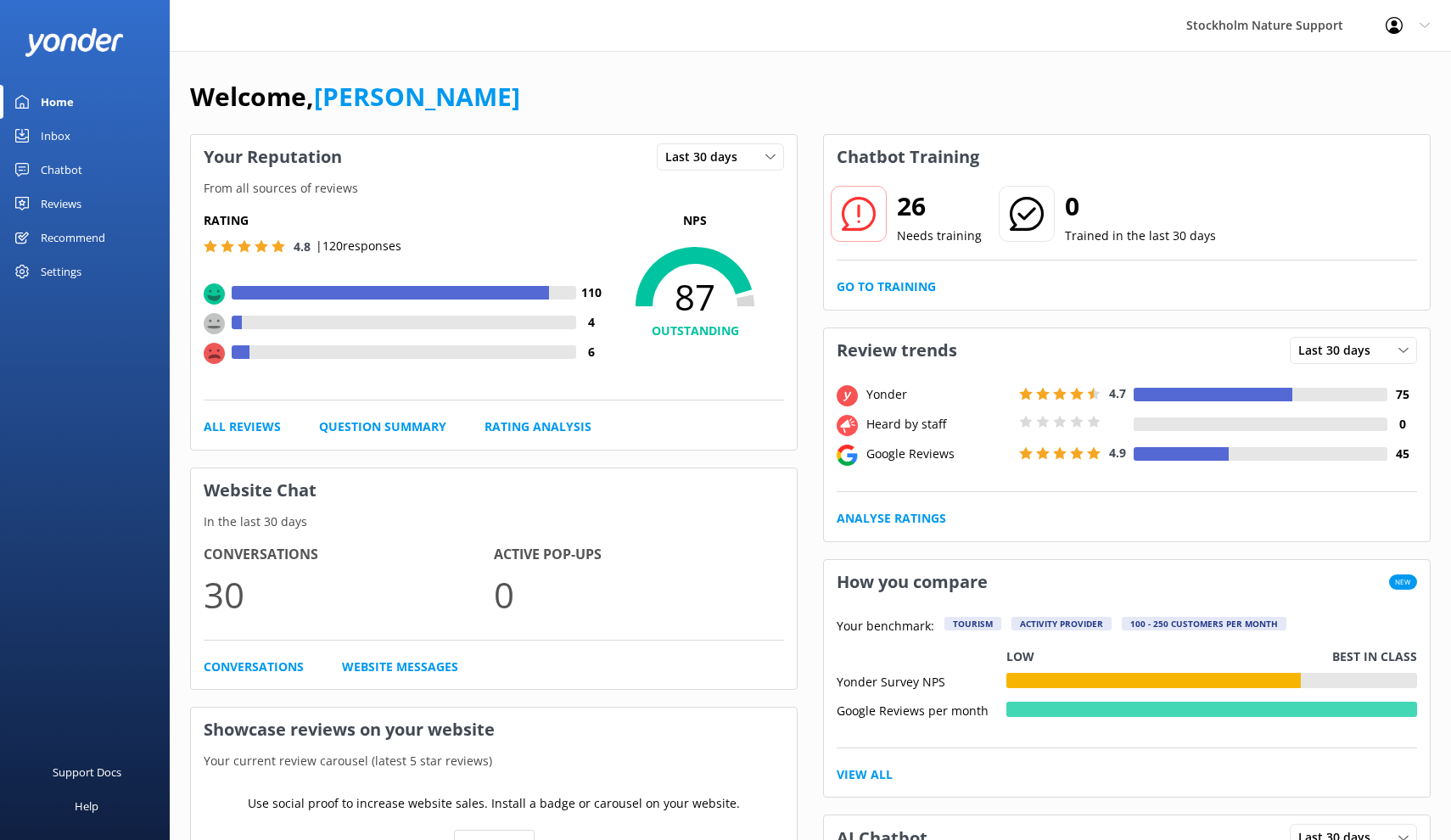
click at [60, 208] on div "Reviews" at bounding box center [62, 204] width 41 height 34
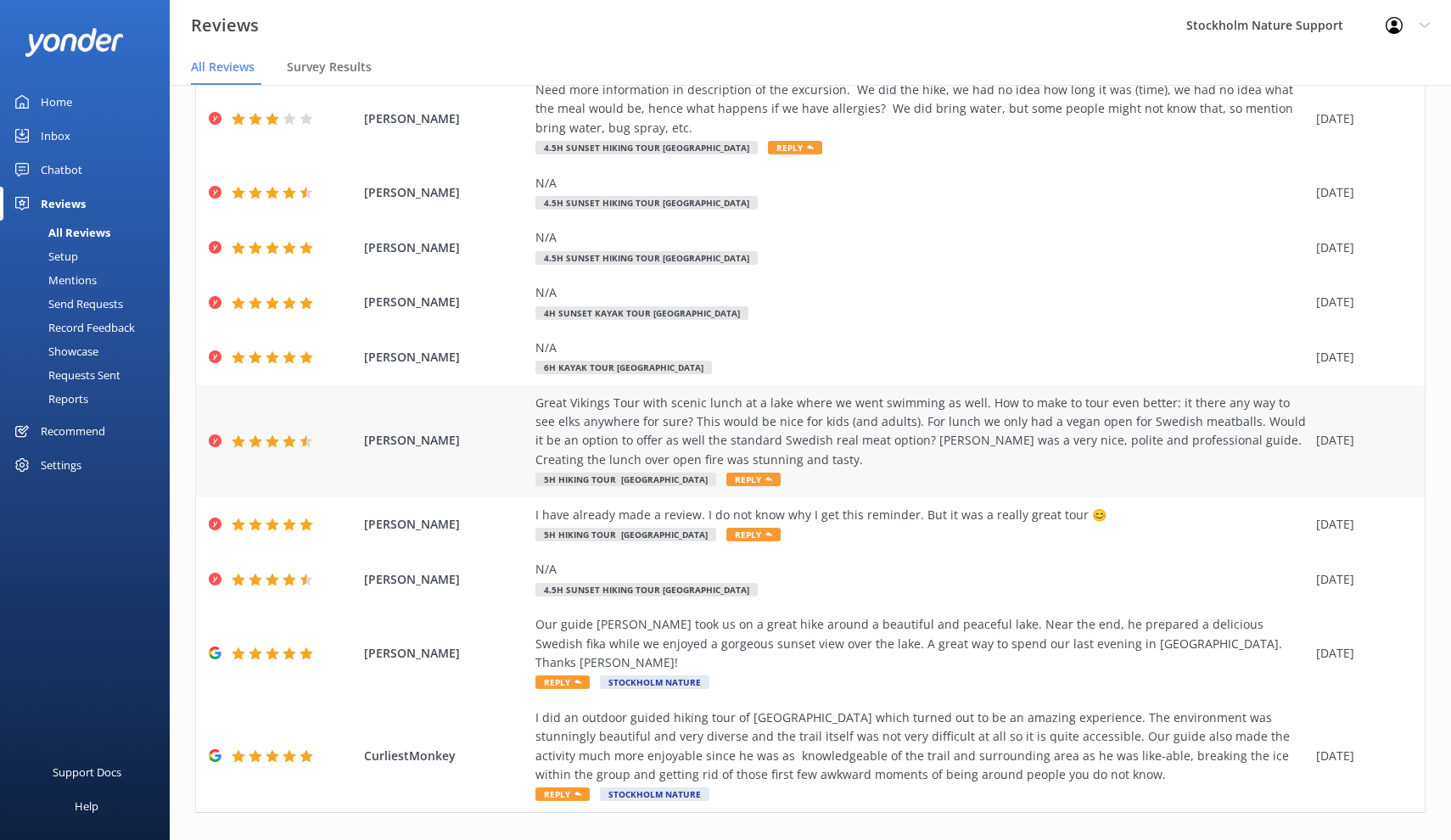
scroll to position [115, 0]
click at [1154, 839] on link "2" at bounding box center [1154, 850] width 23 height 16
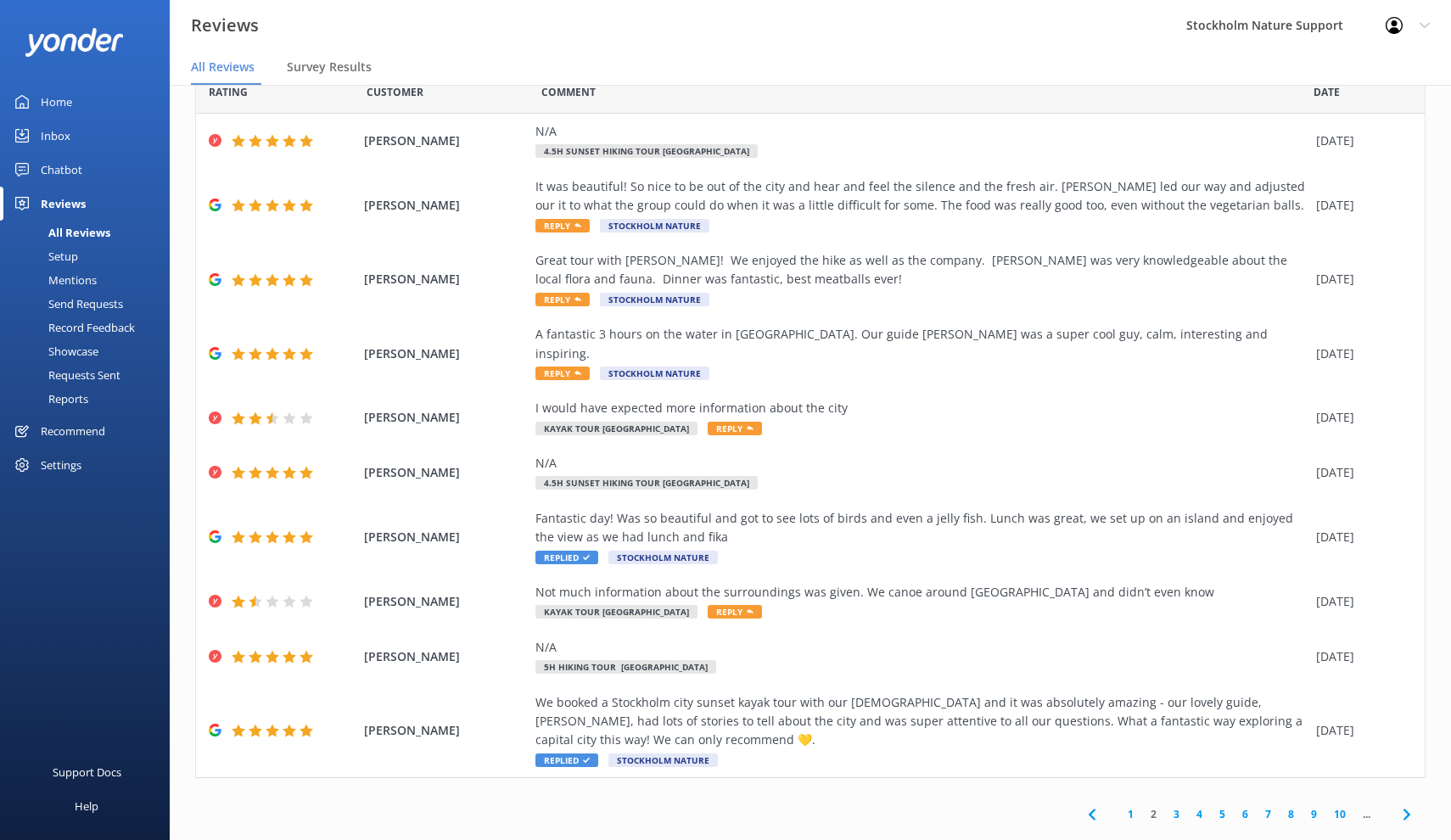
scroll to position [34, 0]
click at [1179, 806] on link "3" at bounding box center [1177, 814] width 23 height 16
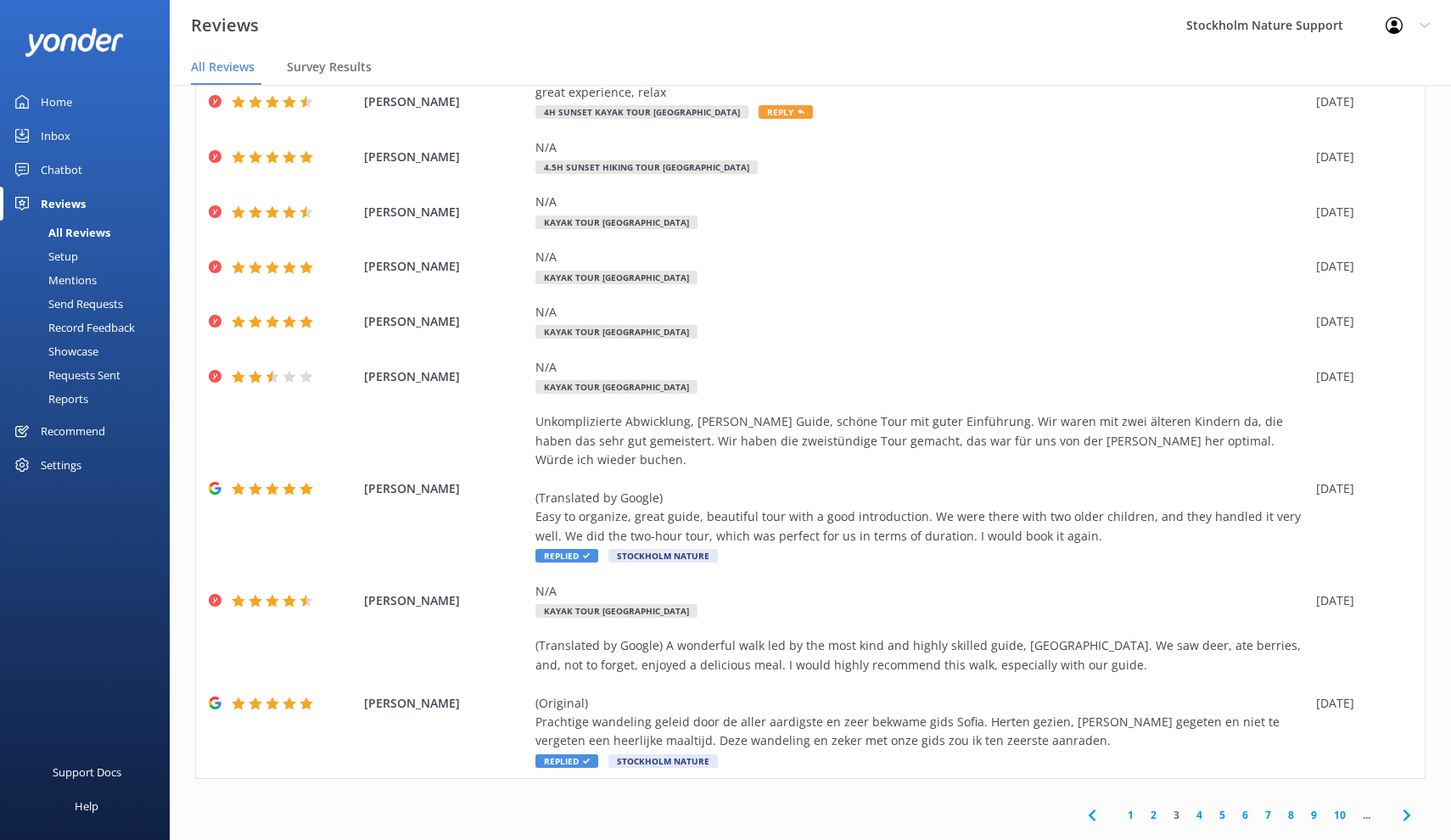
scroll to position [134, 0]
click at [1196, 808] on link "4" at bounding box center [1199, 816] width 23 height 16
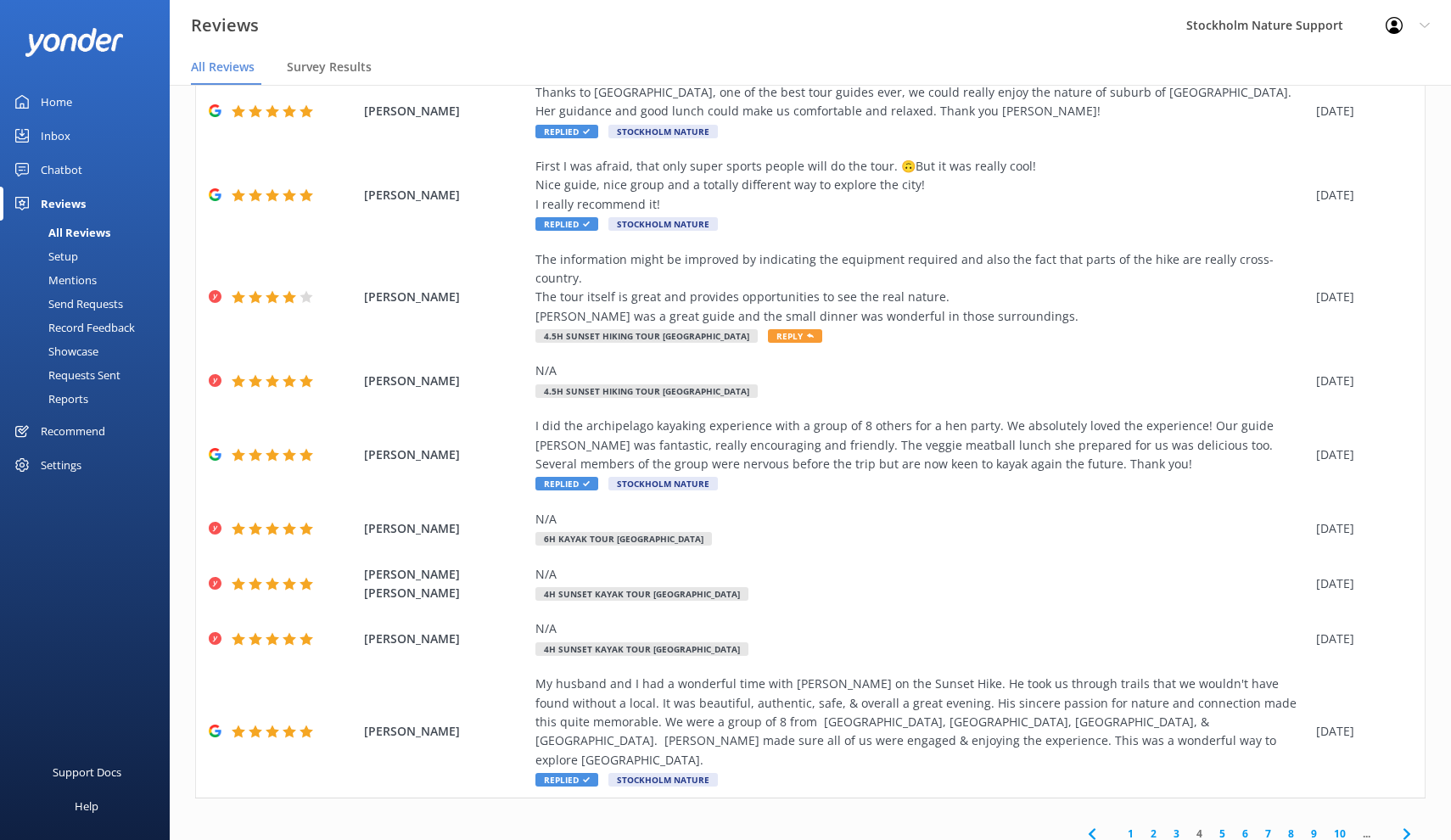
scroll to position [134, 0]
click at [1223, 826] on link "5" at bounding box center [1222, 834] width 23 height 16
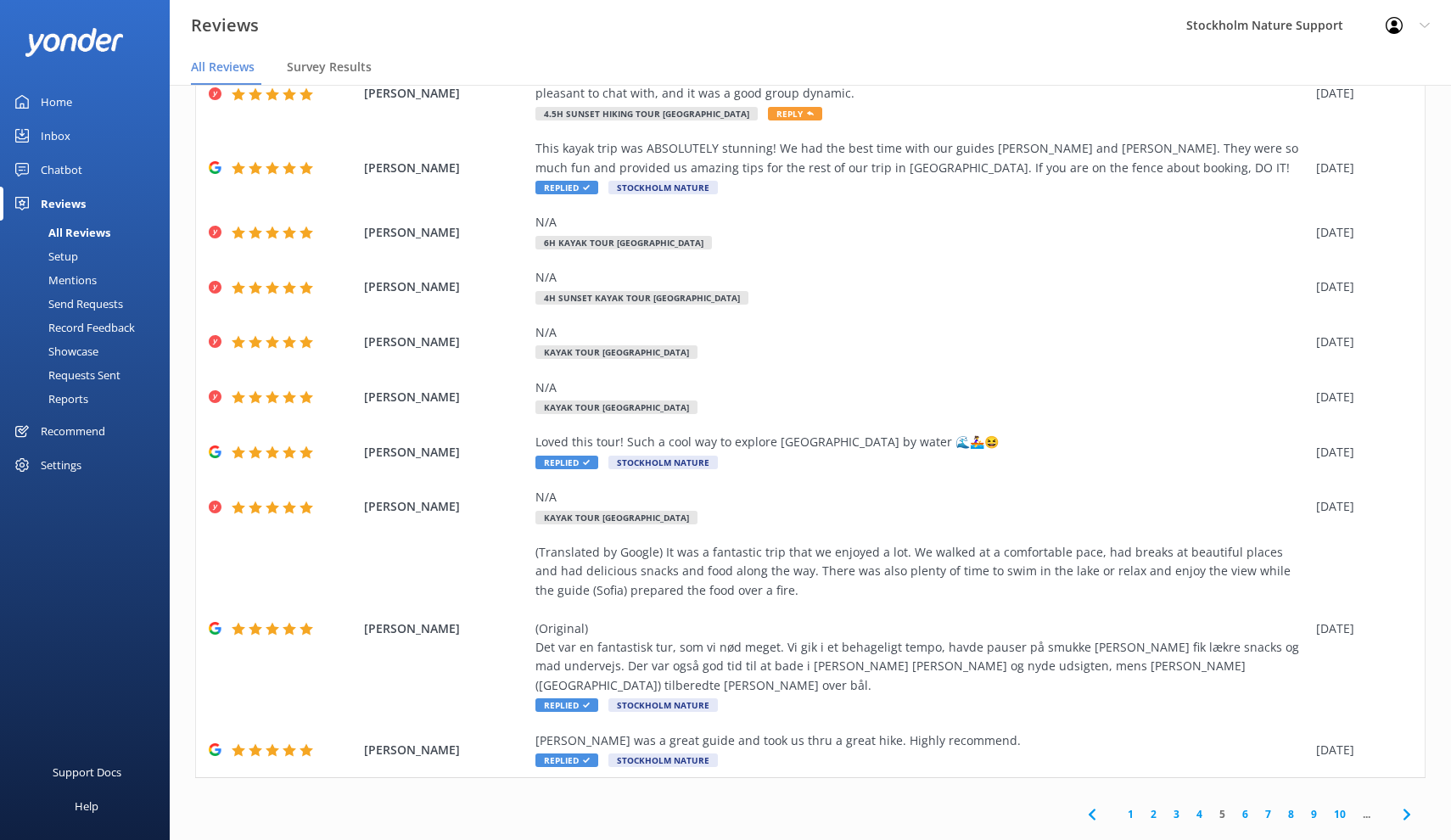
scroll to position [96, 0]
click at [1242, 807] on link "6" at bounding box center [1246, 815] width 23 height 16
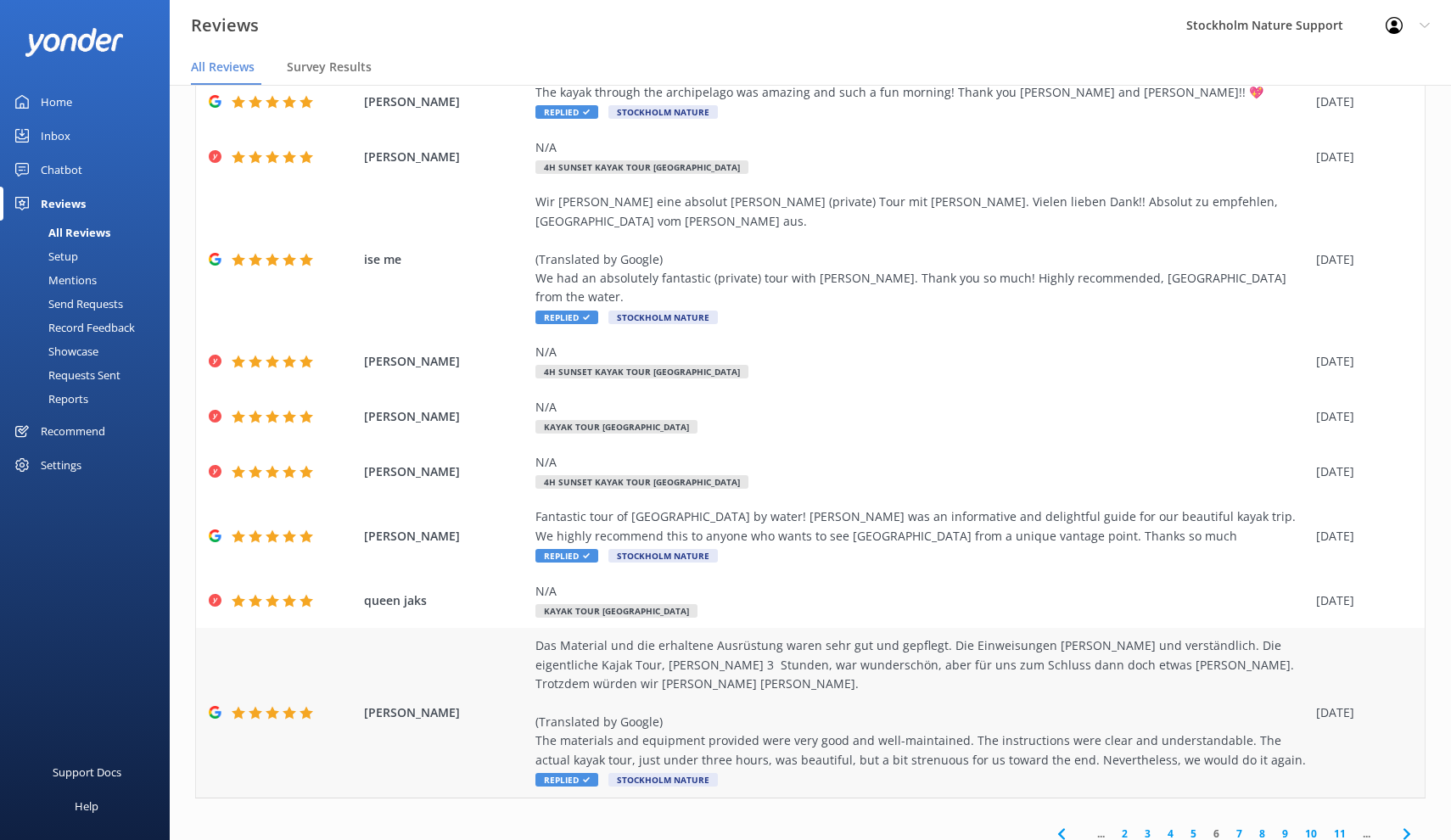
scroll to position [134, 0]
click at [1242, 826] on link "7" at bounding box center [1239, 834] width 23 height 16
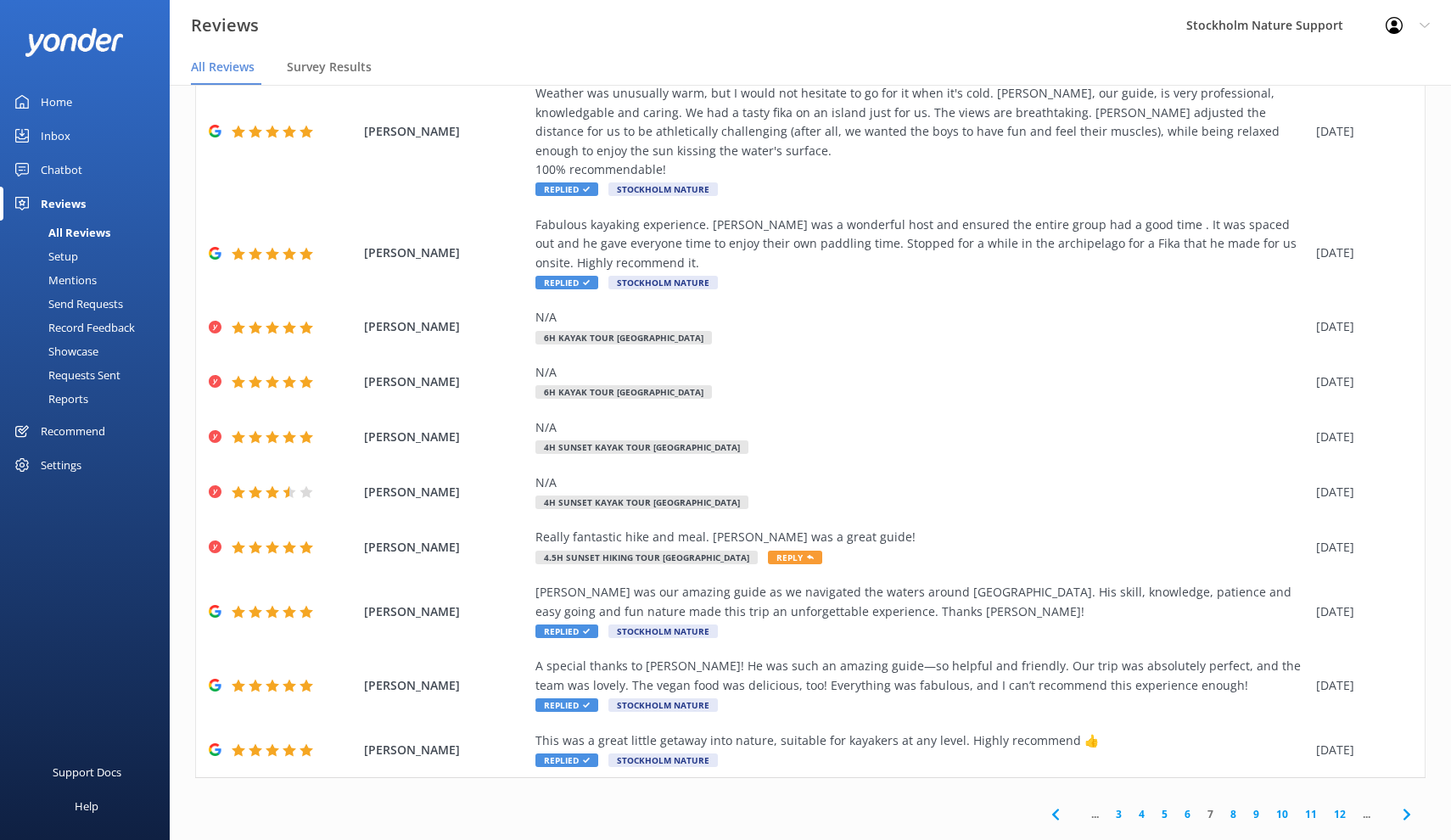
scroll to position [96, 0]
click at [1230, 807] on link "8" at bounding box center [1233, 815] width 23 height 16
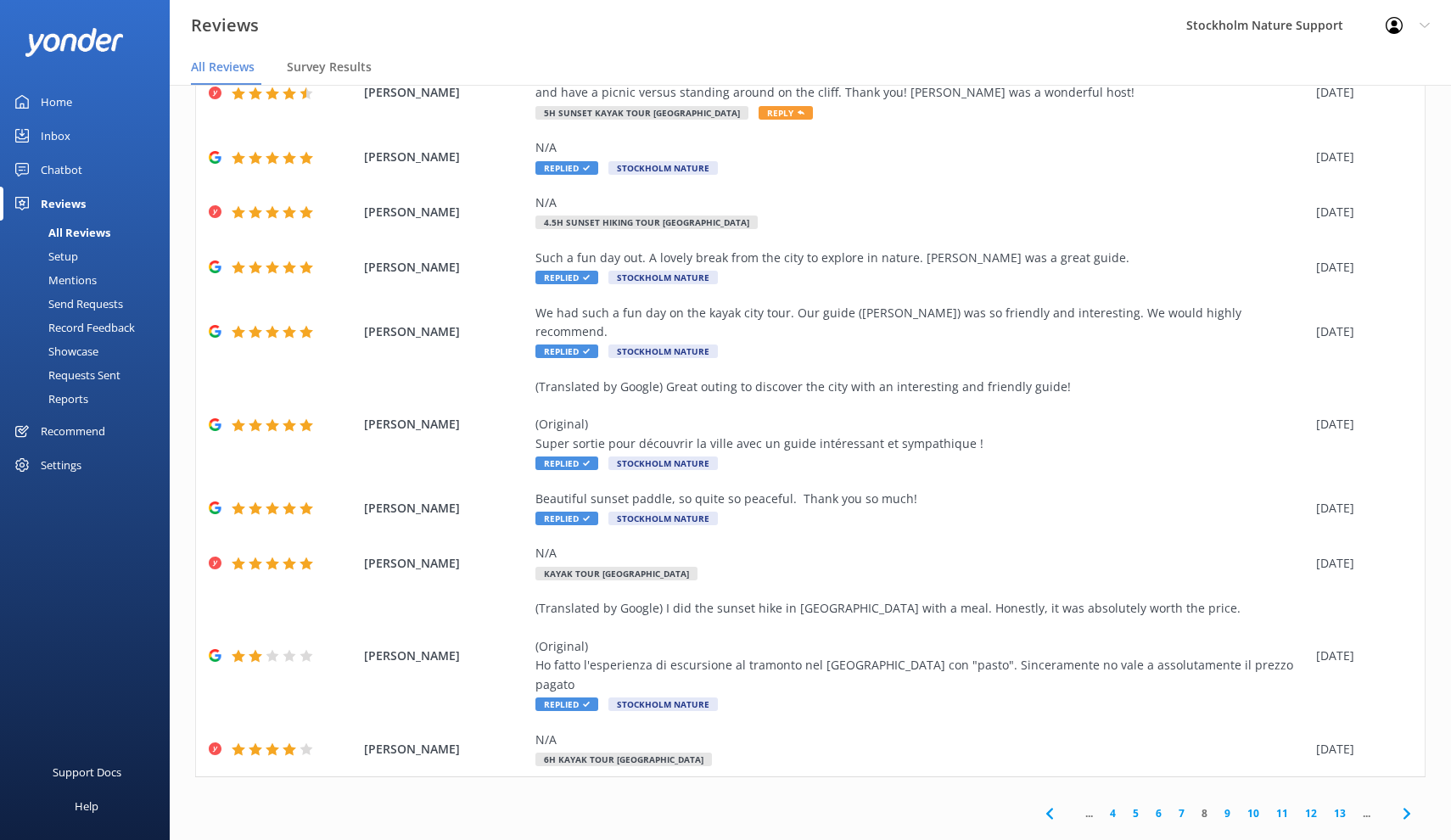
scroll to position [96, 0]
click at [1229, 807] on link "9" at bounding box center [1228, 815] width 23 height 16
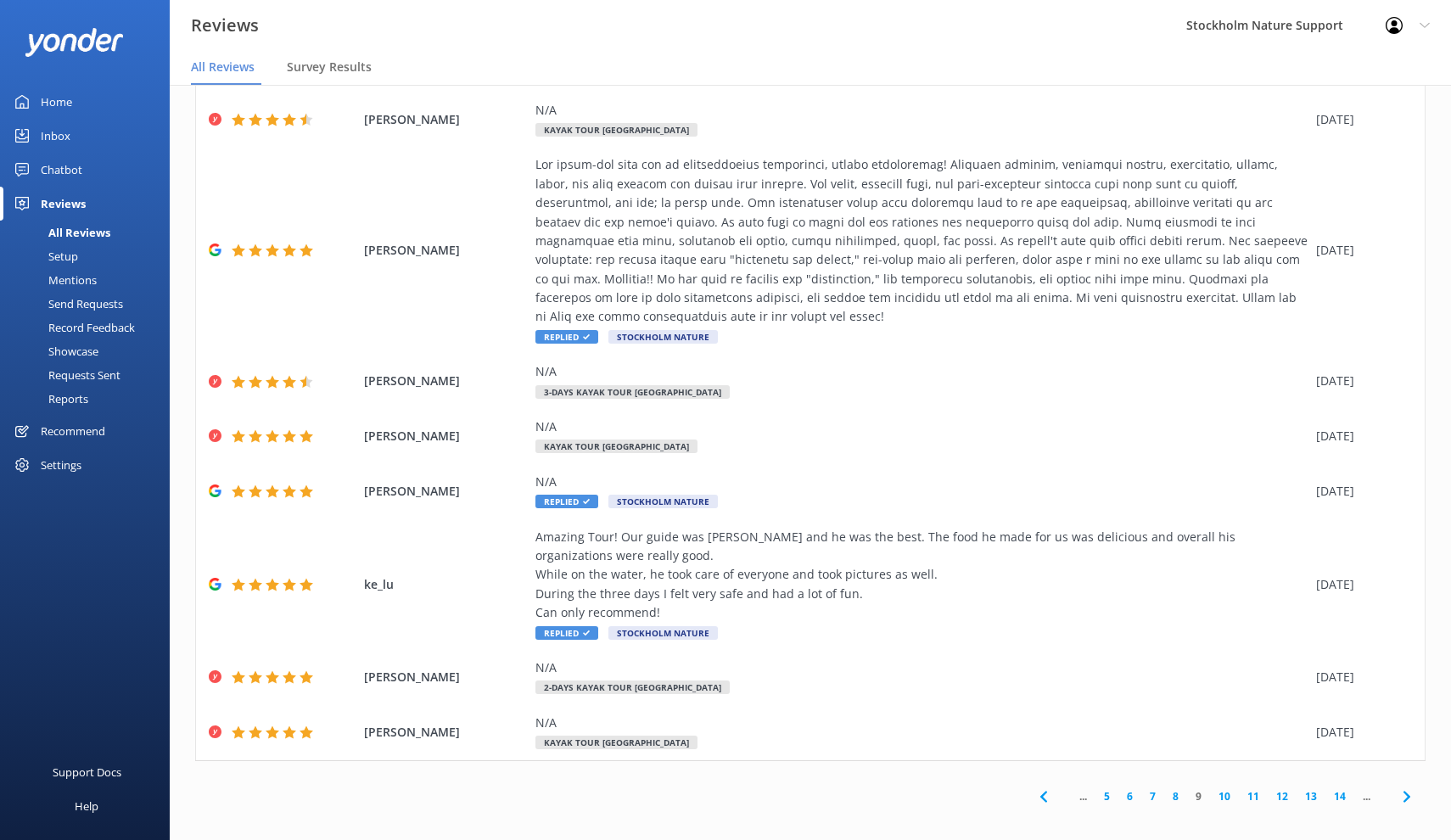
scroll to position [171, 0]
click at [1176, 789] on link "8" at bounding box center [1176, 797] width 23 height 16
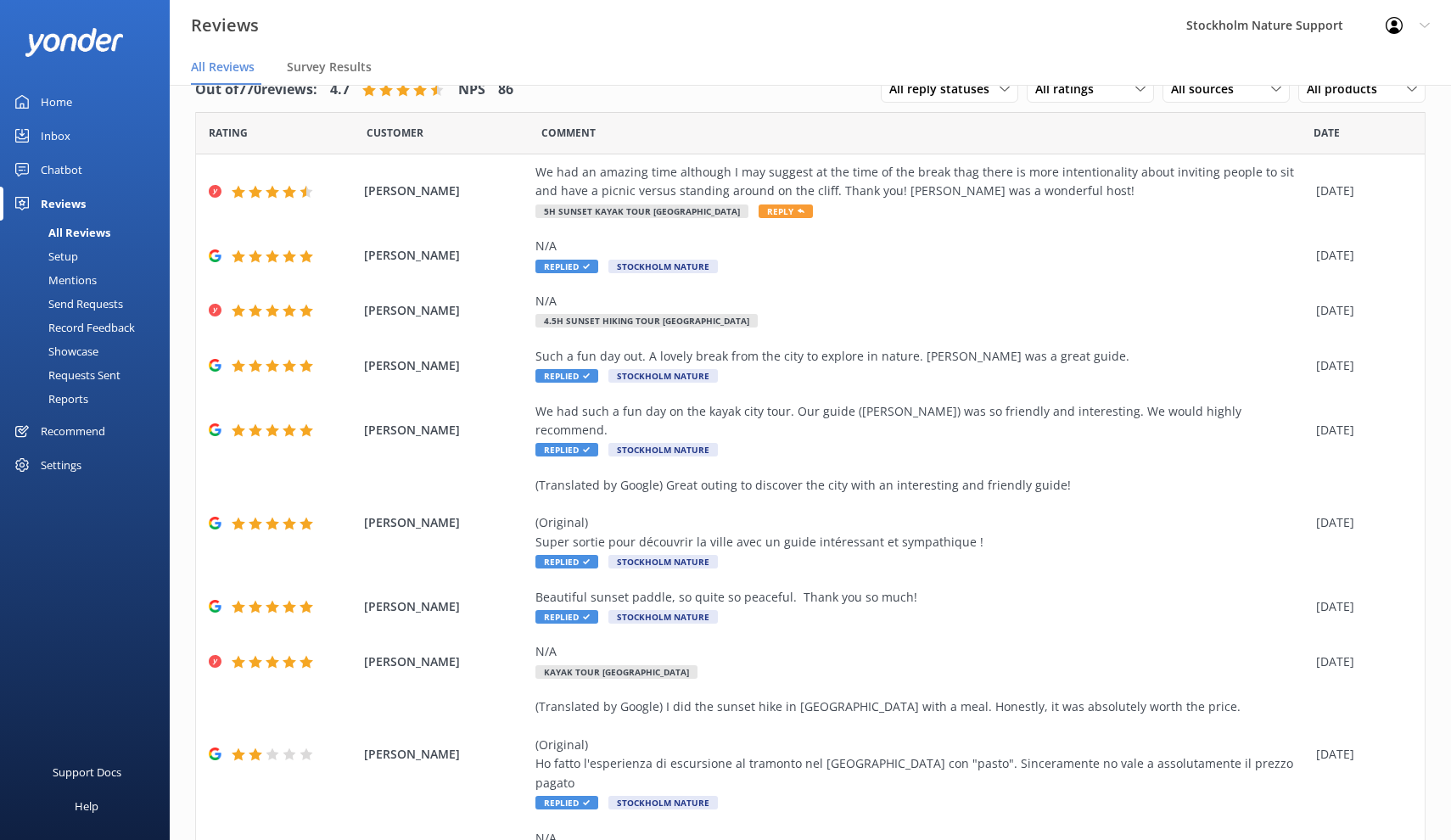
click at [85, 49] on img at bounding box center [74, 41] width 97 height 28
